Goal: Obtain resource: Download file/media

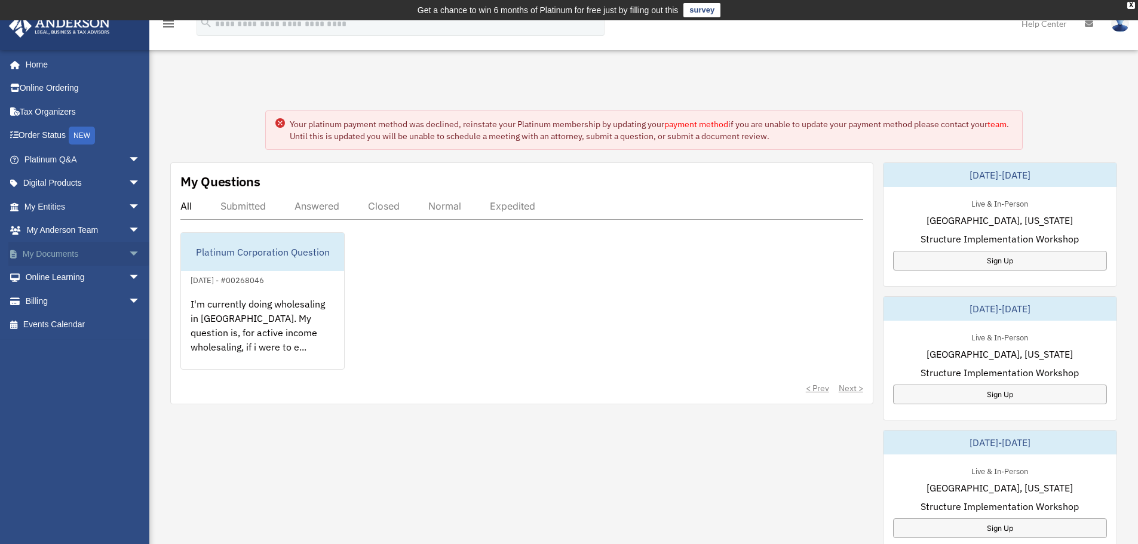
click at [128, 247] on span "arrow_drop_down" at bounding box center [140, 254] width 24 height 24
click at [53, 279] on link "Box" at bounding box center [88, 278] width 142 height 24
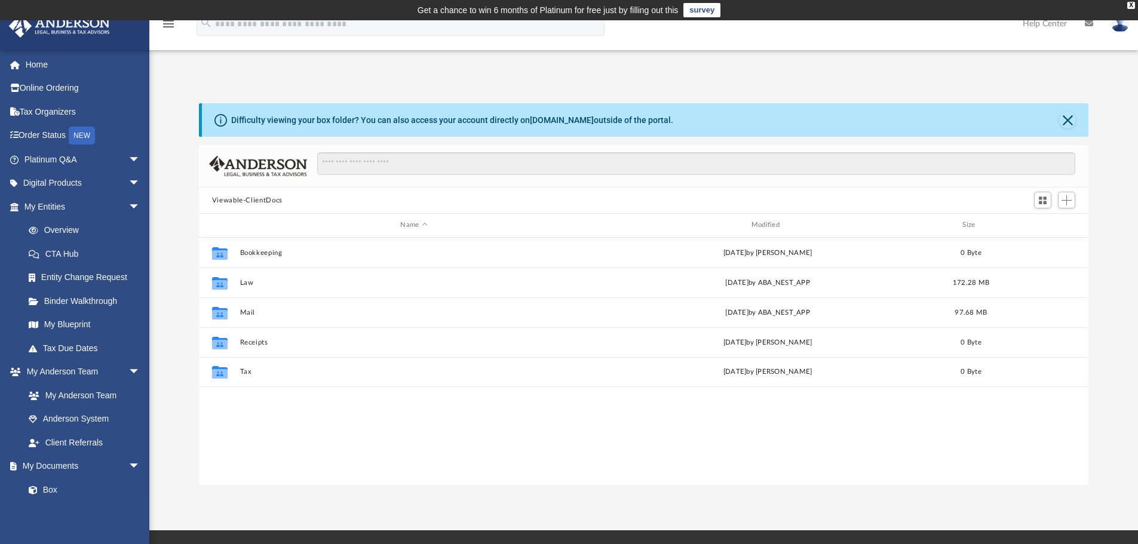
scroll to position [263, 880]
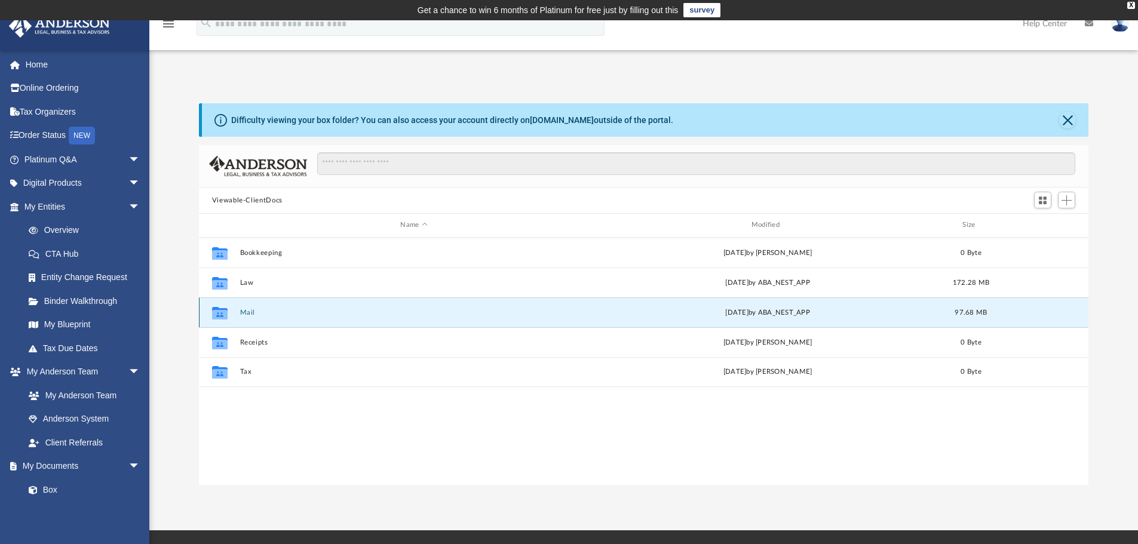
click at [248, 310] on button "Mail" at bounding box center [413, 313] width 348 height 8
click at [230, 315] on div "Collaborated Folder" at bounding box center [220, 312] width 30 height 19
click at [581, 313] on button "Mail" at bounding box center [413, 313] width 348 height 8
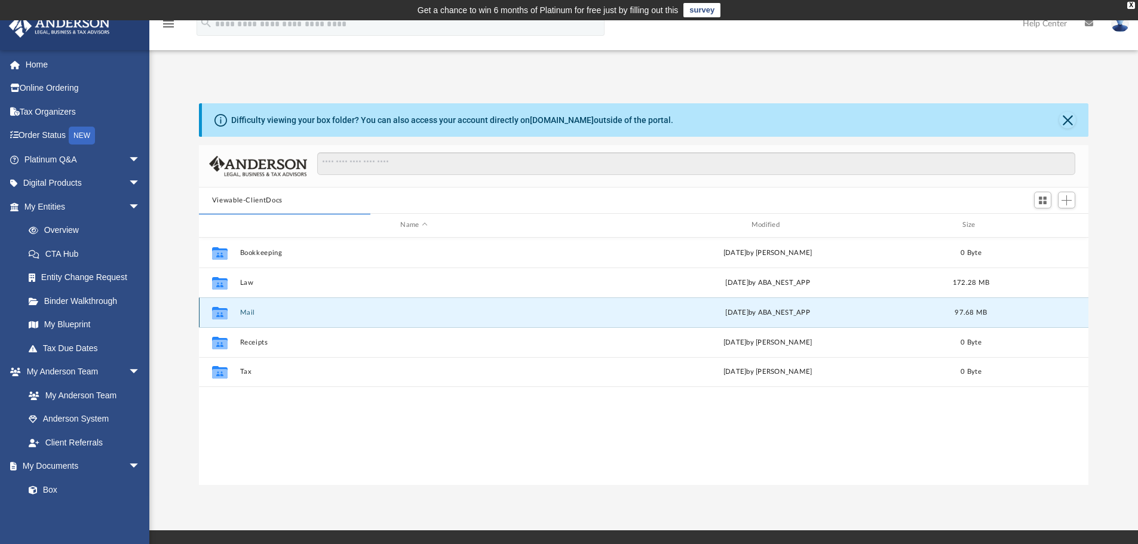
click at [581, 313] on button "Mail" at bounding box center [413, 313] width 348 height 8
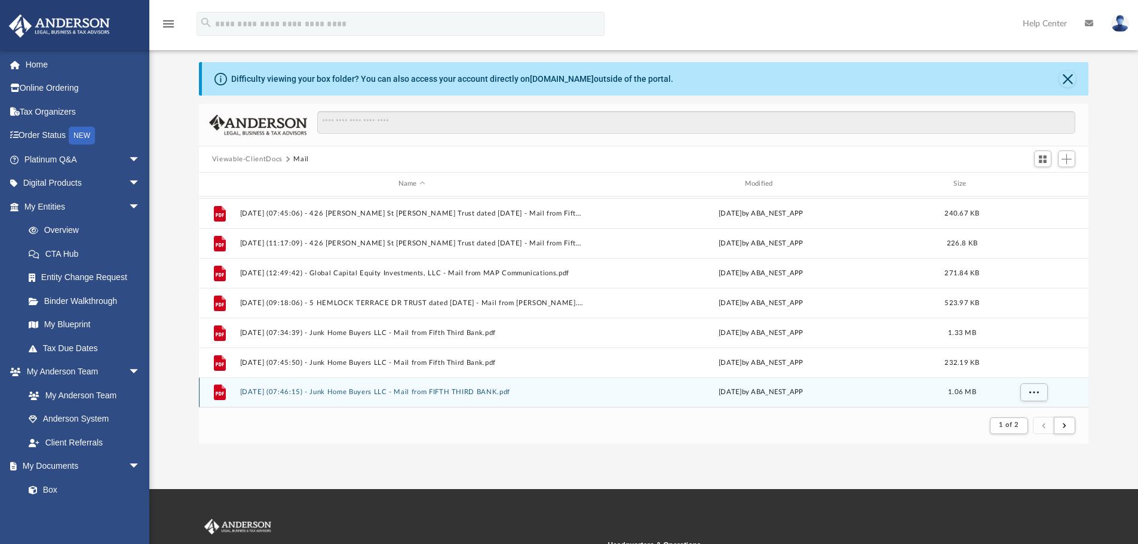
scroll to position [60, 0]
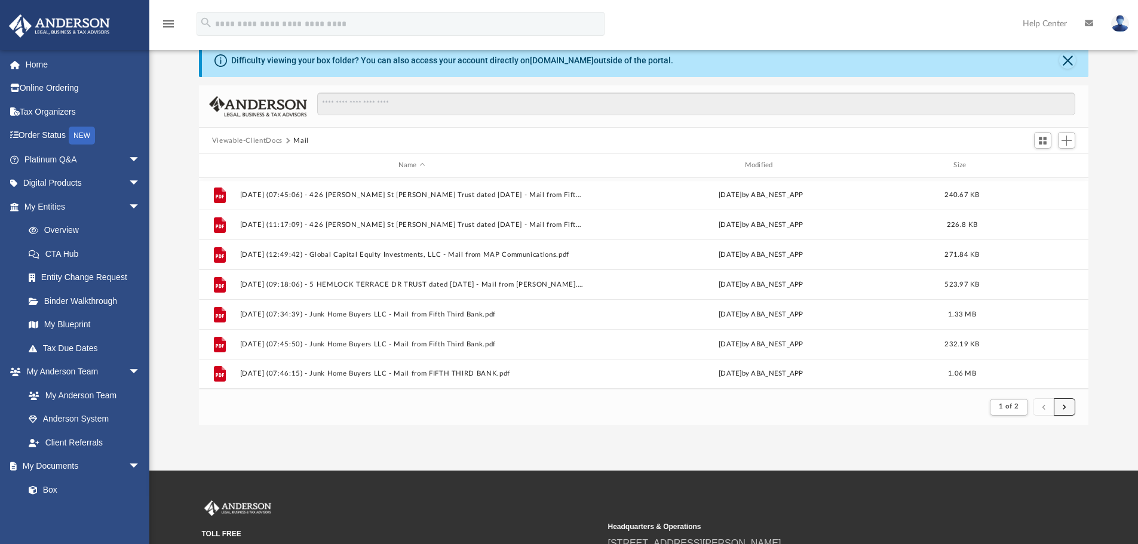
click at [1069, 409] on button "submit" at bounding box center [1063, 406] width 21 height 17
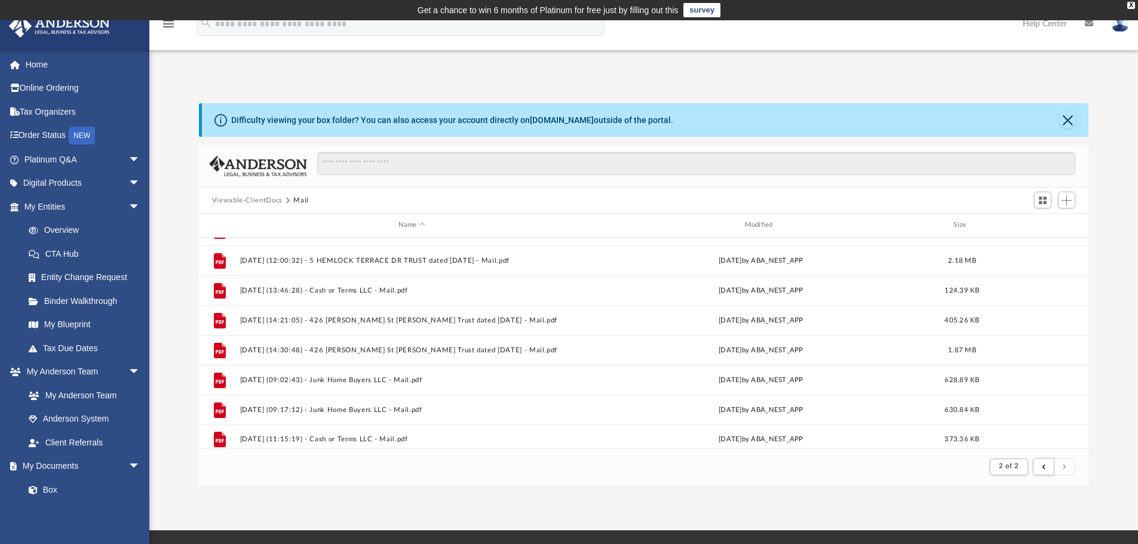
scroll to position [745, 0]
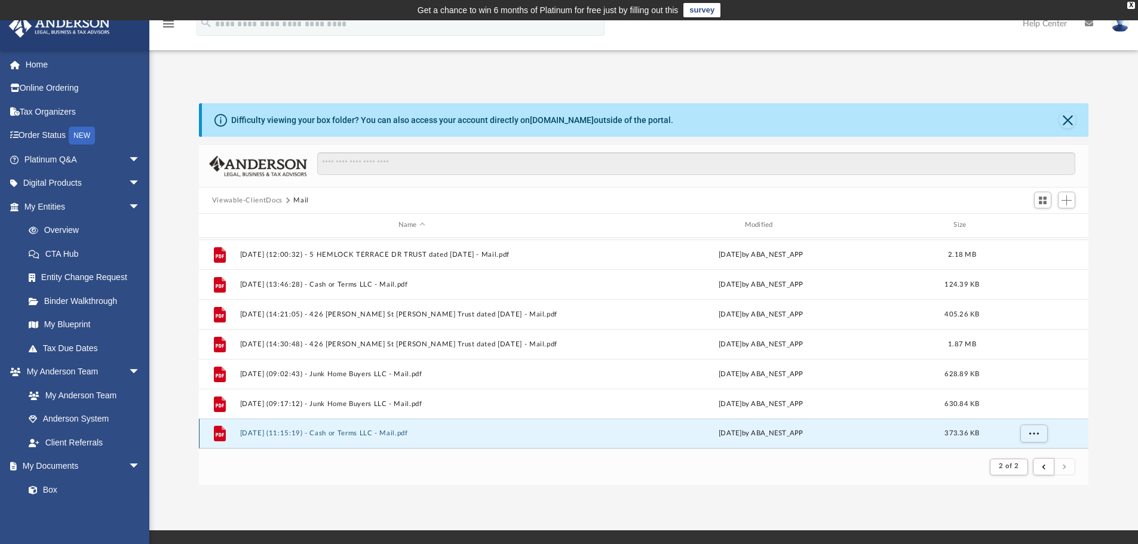
click at [355, 432] on button "[DATE] (11:15:19) - Cash or Terms LLC - Mail.pdf" at bounding box center [411, 433] width 344 height 8
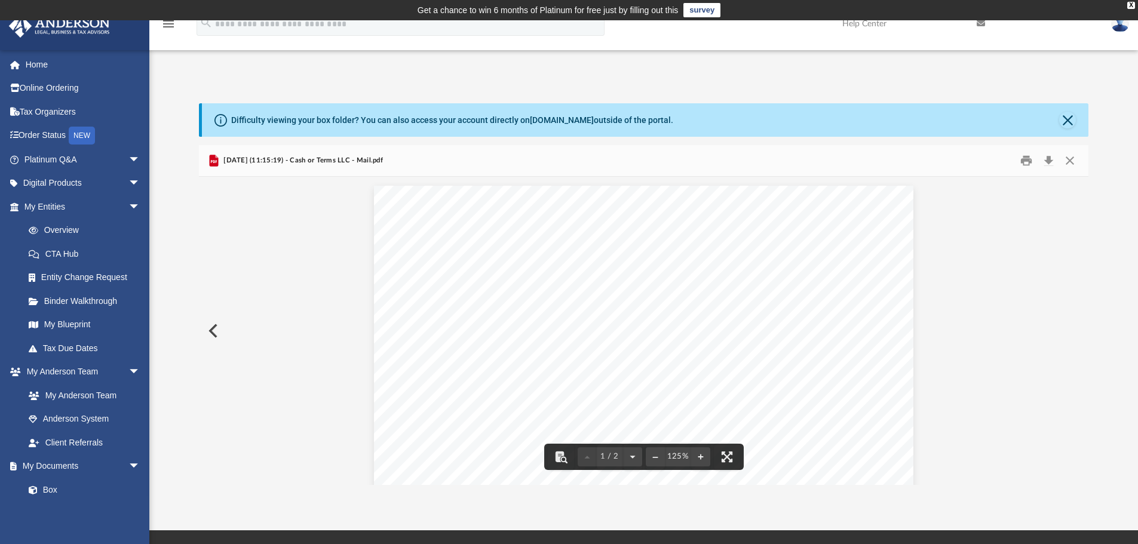
click at [215, 331] on button "Preview" at bounding box center [212, 330] width 26 height 33
click at [214, 330] on button "Preview" at bounding box center [212, 330] width 26 height 33
click at [214, 327] on button "Preview" at bounding box center [212, 330] width 26 height 33
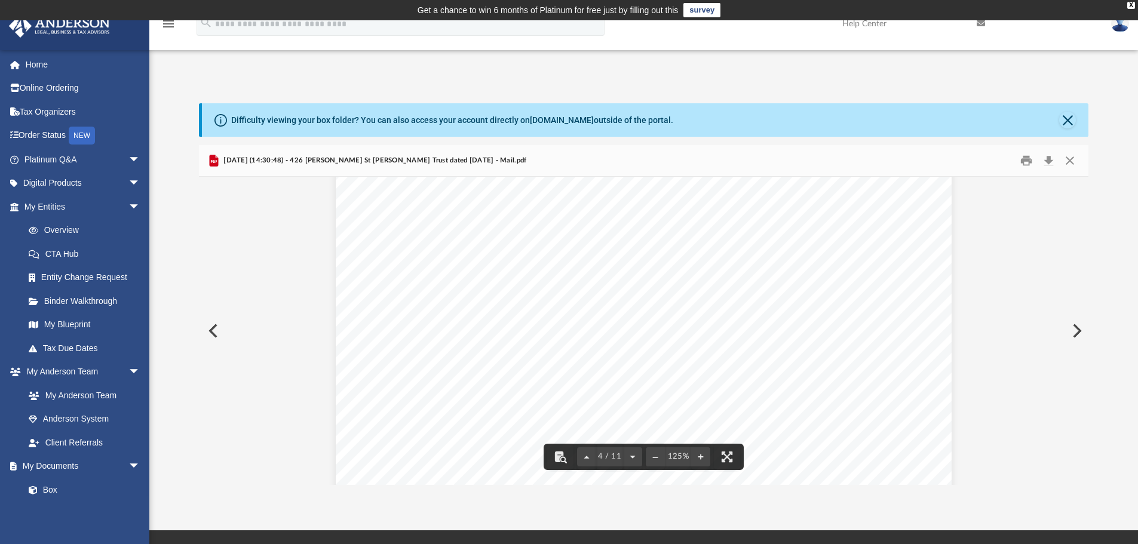
scroll to position [2448, 0]
click at [211, 330] on button "Preview" at bounding box center [212, 330] width 26 height 33
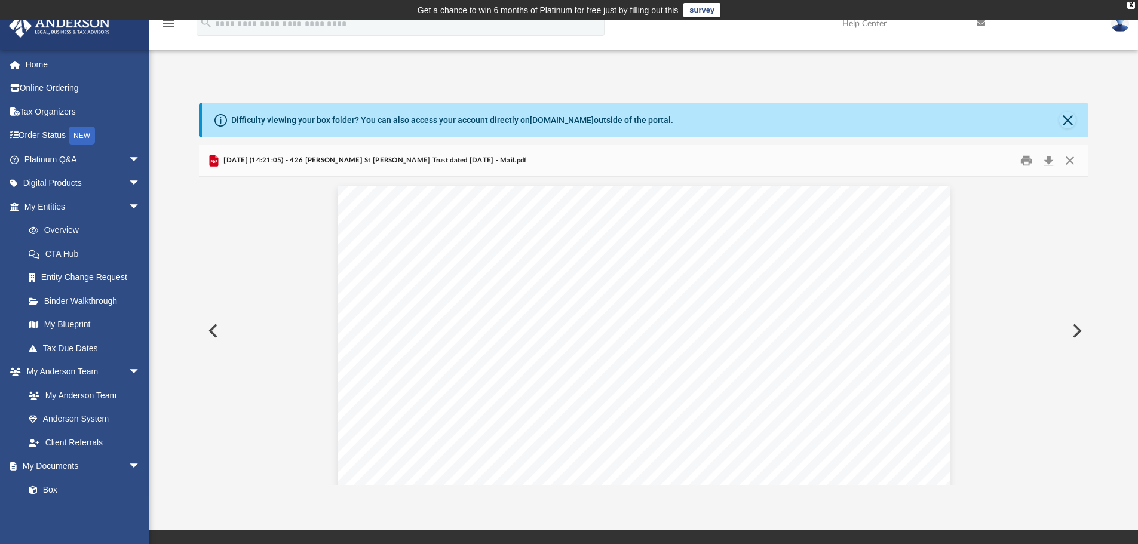
click at [214, 331] on button "Preview" at bounding box center [212, 330] width 26 height 33
click at [209, 331] on button "Preview" at bounding box center [212, 330] width 26 height 33
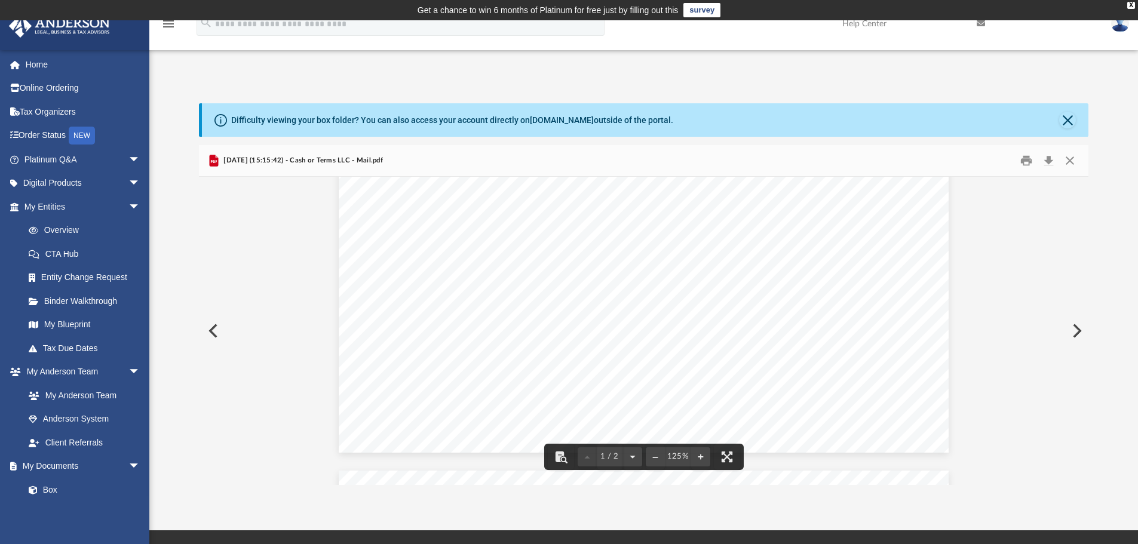
scroll to position [537, 0]
click at [1072, 334] on button "Preview" at bounding box center [1075, 330] width 26 height 33
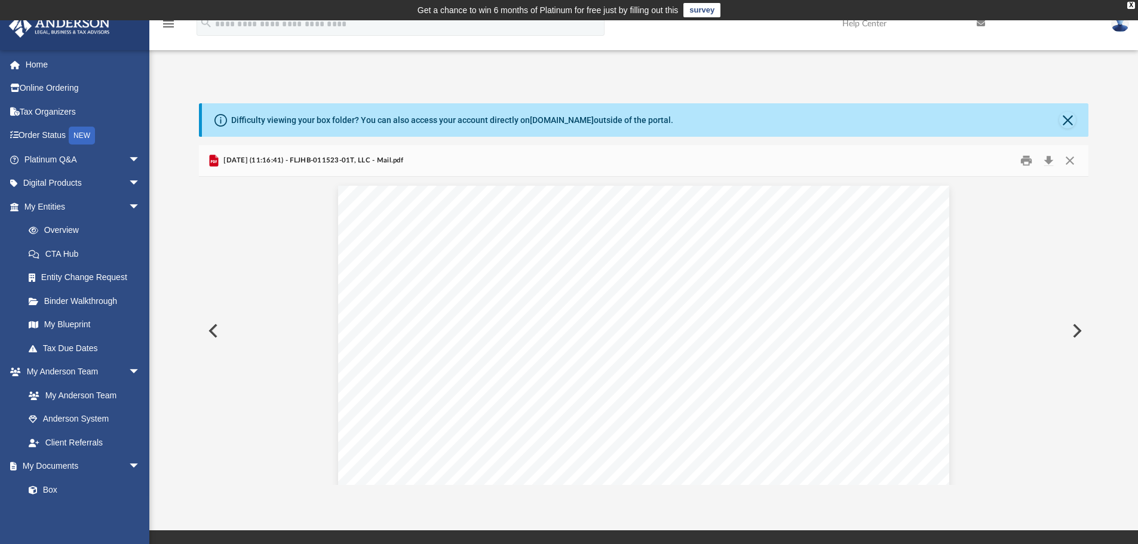
click at [1072, 334] on button "Preview" at bounding box center [1075, 330] width 26 height 33
click at [1073, 329] on button "Preview" at bounding box center [1075, 330] width 26 height 33
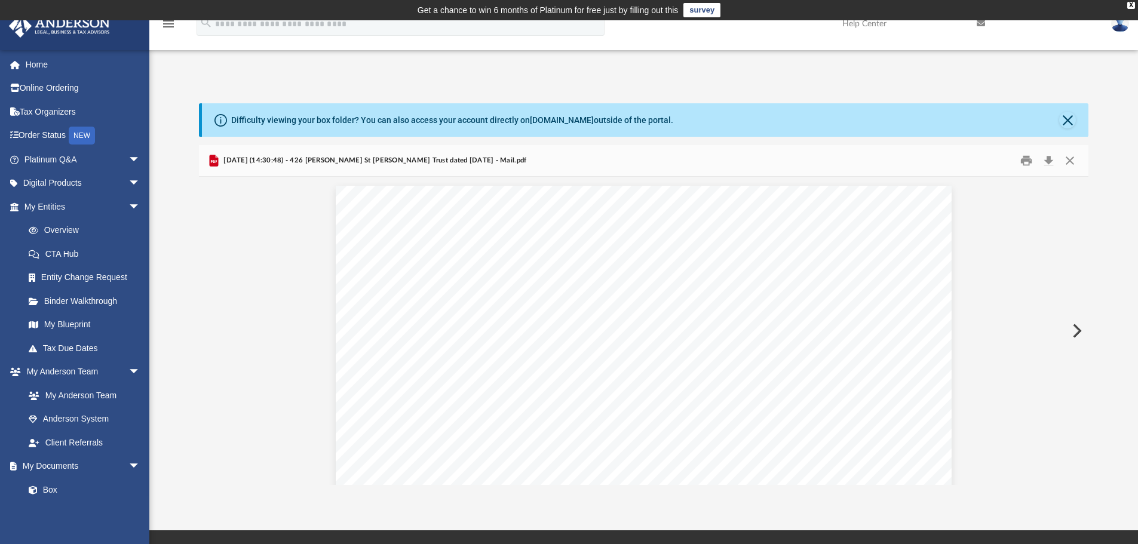
click at [1073, 329] on button "Preview" at bounding box center [1075, 330] width 26 height 33
click at [1072, 327] on button "Preview" at bounding box center [1075, 330] width 26 height 33
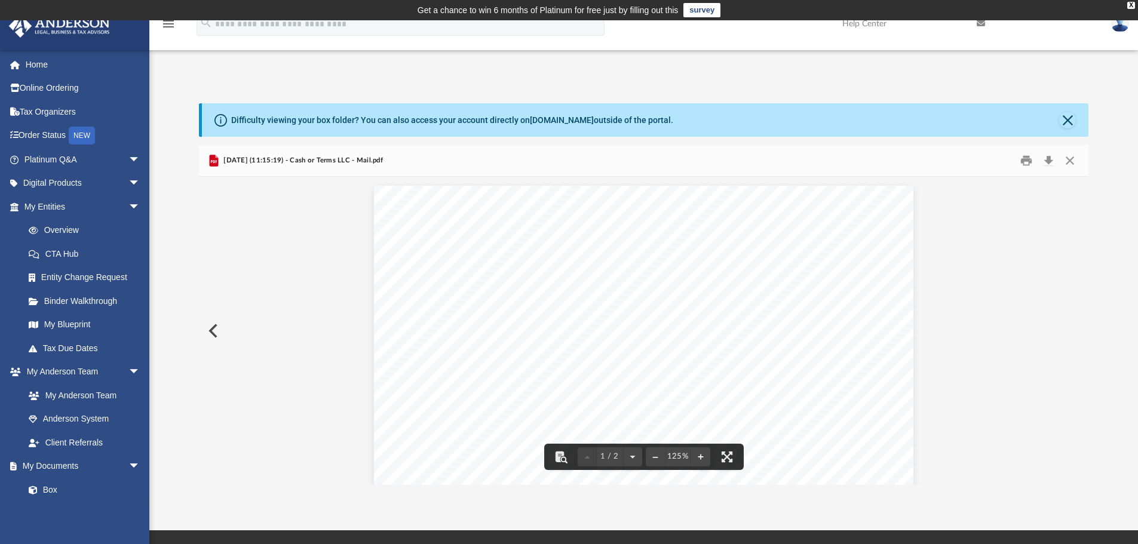
click at [212, 325] on button "Preview" at bounding box center [212, 330] width 26 height 33
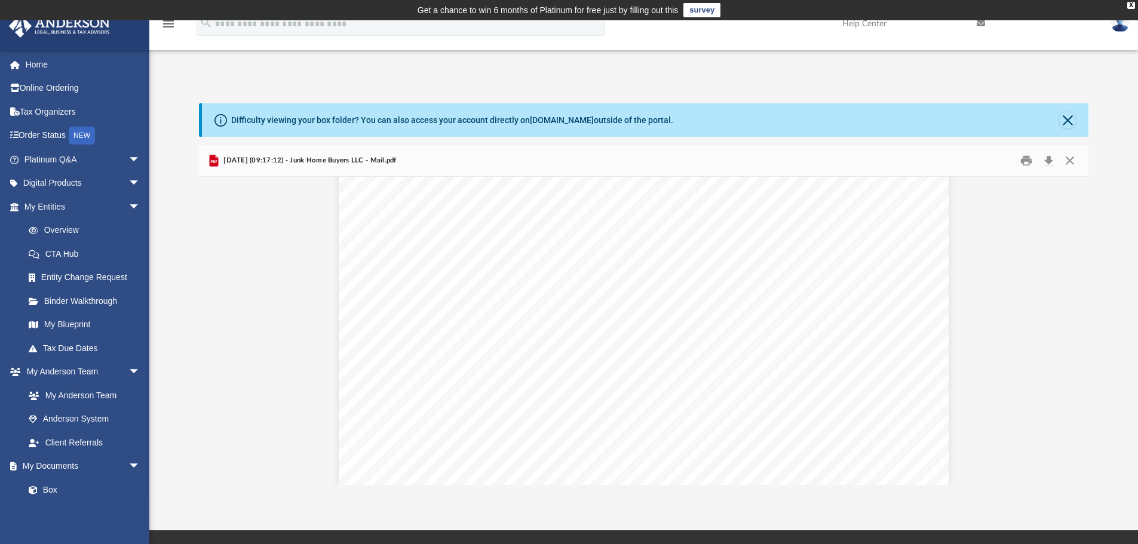
scroll to position [358, 0]
